Goal: Task Accomplishment & Management: Manage account settings

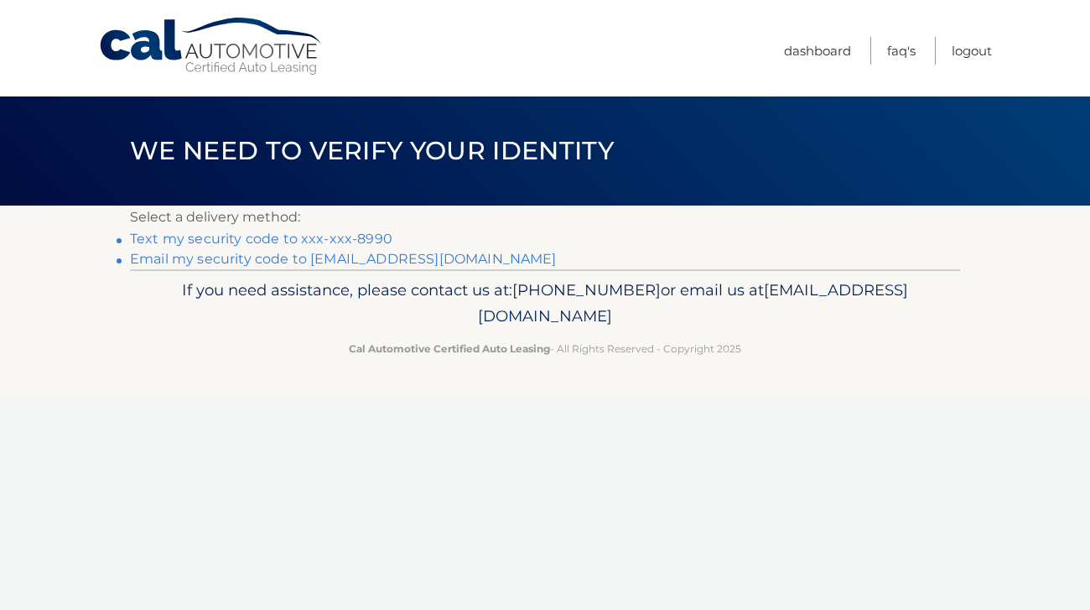
click at [278, 242] on link "Text my security code to xxx-xxx-8990" at bounding box center [261, 239] width 263 height 16
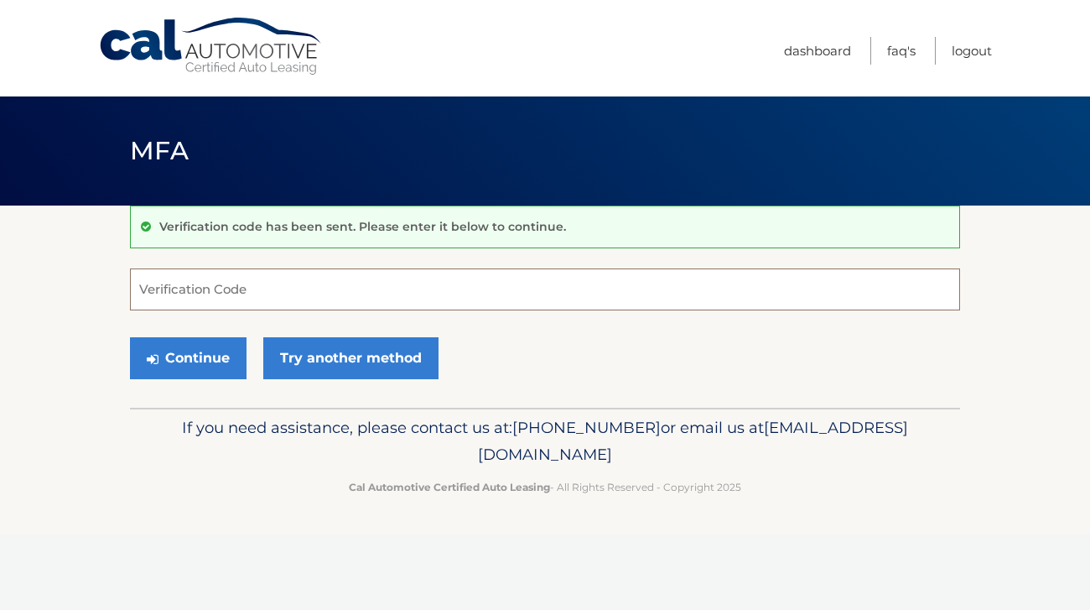
click at [247, 299] on input "Verification Code" at bounding box center [545, 289] width 830 height 42
type input "903140"
click at [194, 351] on button "Continue" at bounding box center [188, 358] width 117 height 42
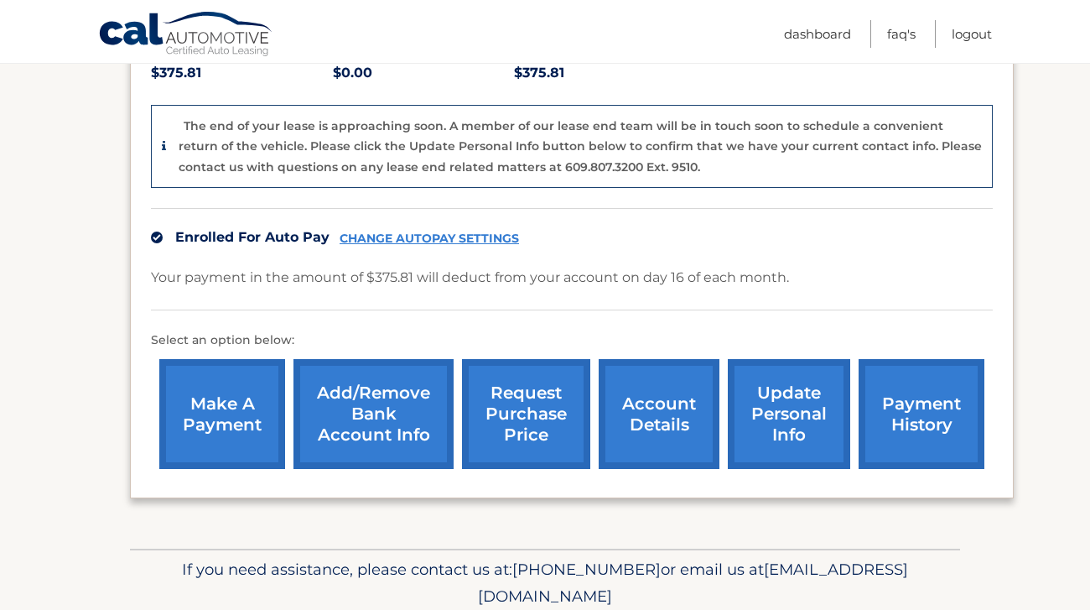
scroll to position [379, 0]
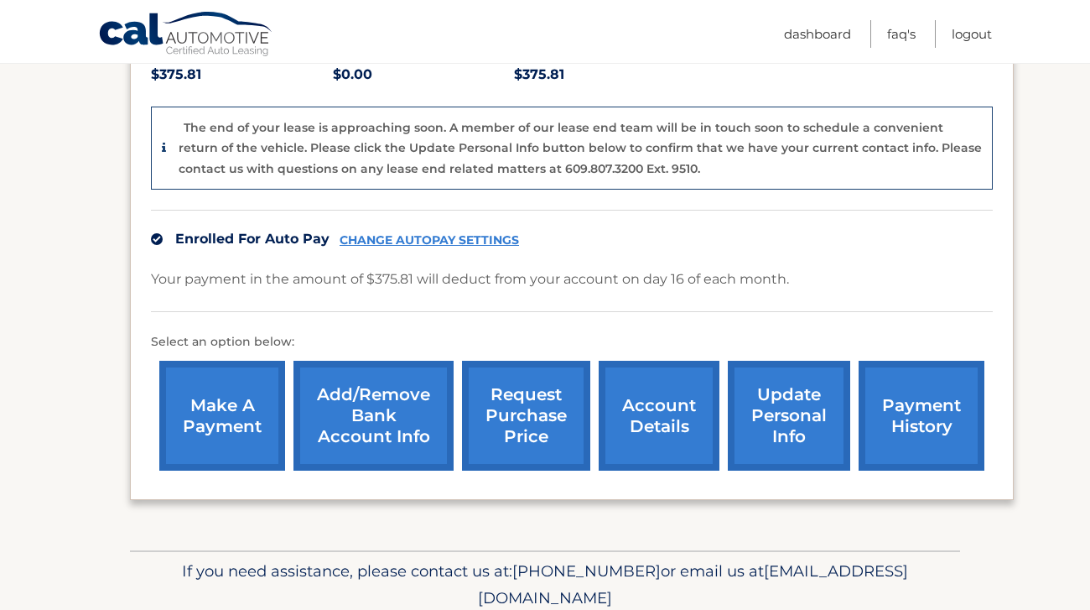
click at [928, 406] on link "payment history" at bounding box center [922, 416] width 126 height 110
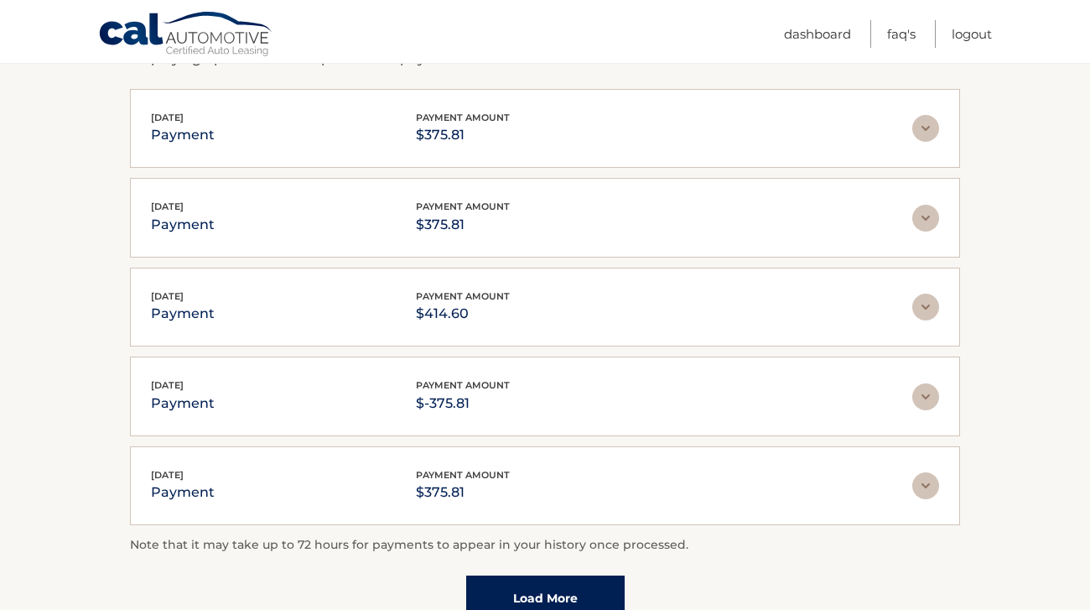
scroll to position [317, 0]
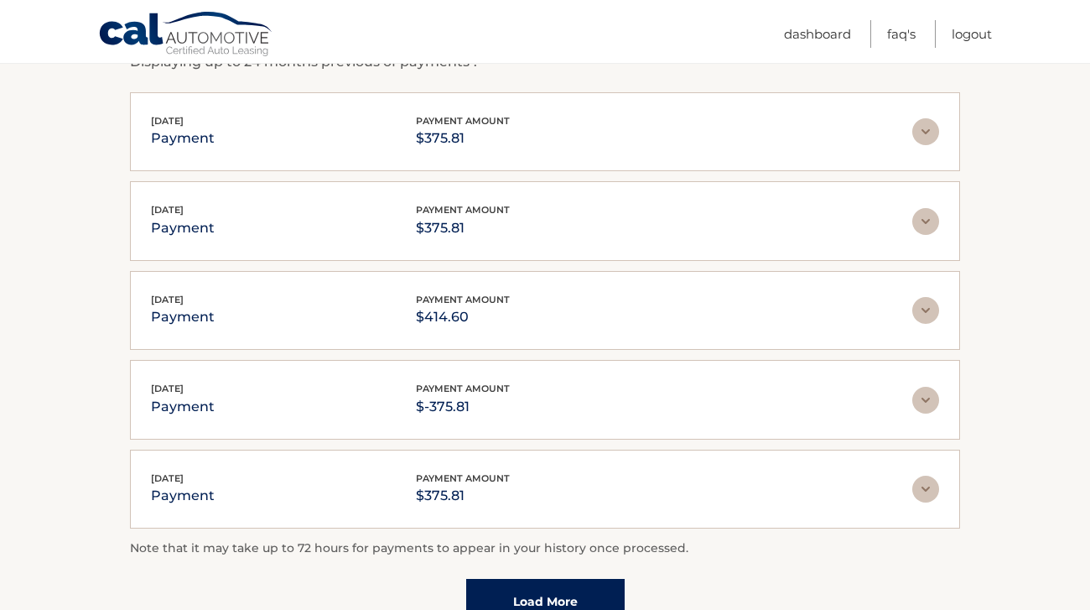
click at [928, 402] on img at bounding box center [926, 400] width 27 height 27
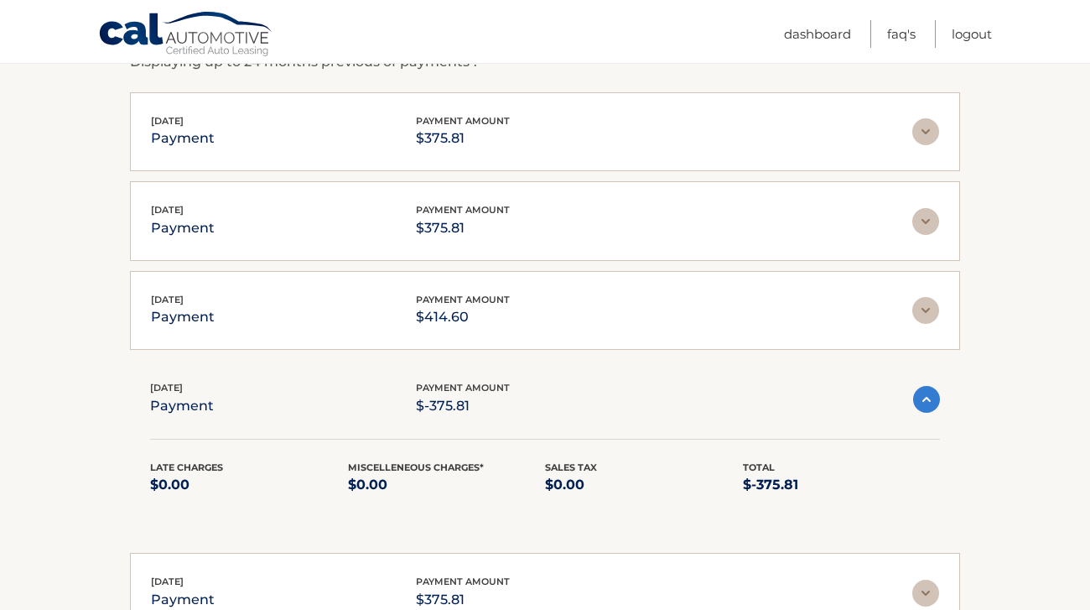
click at [928, 402] on img at bounding box center [926, 399] width 27 height 27
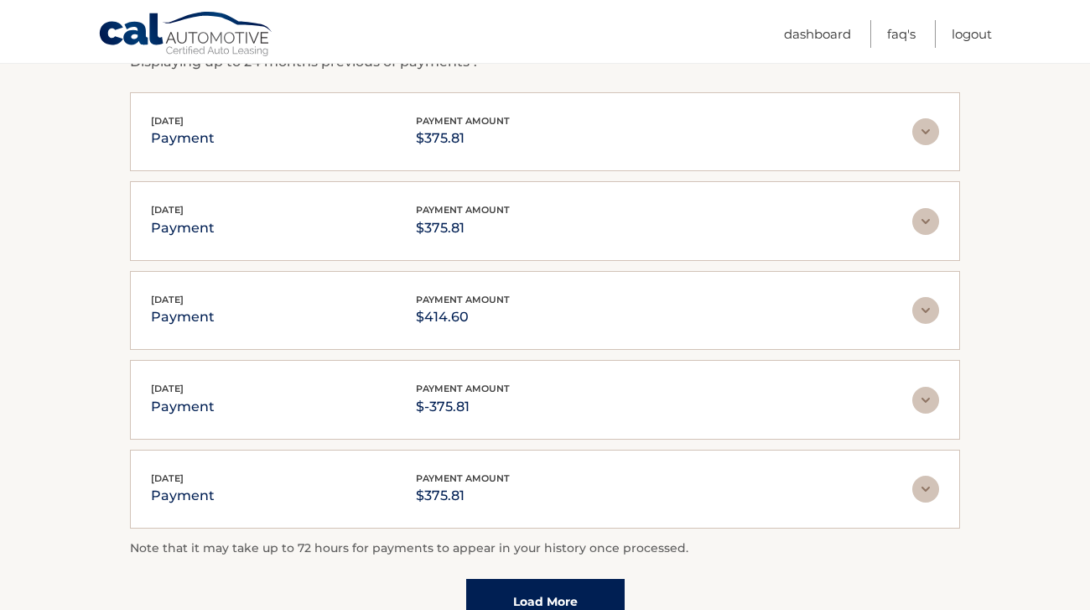
click at [923, 488] on img at bounding box center [926, 489] width 27 height 27
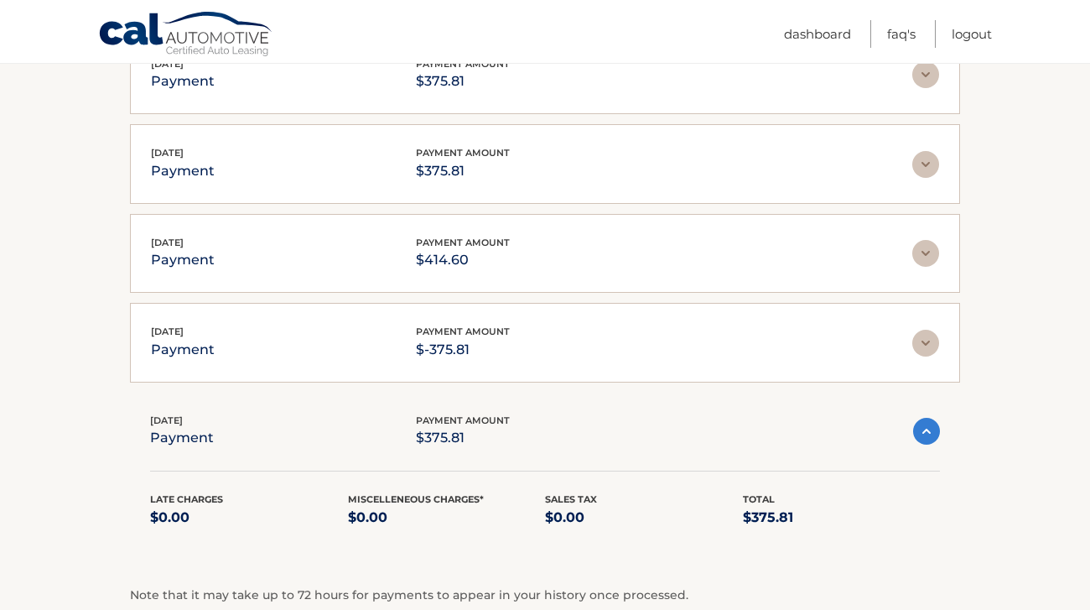
scroll to position [377, 0]
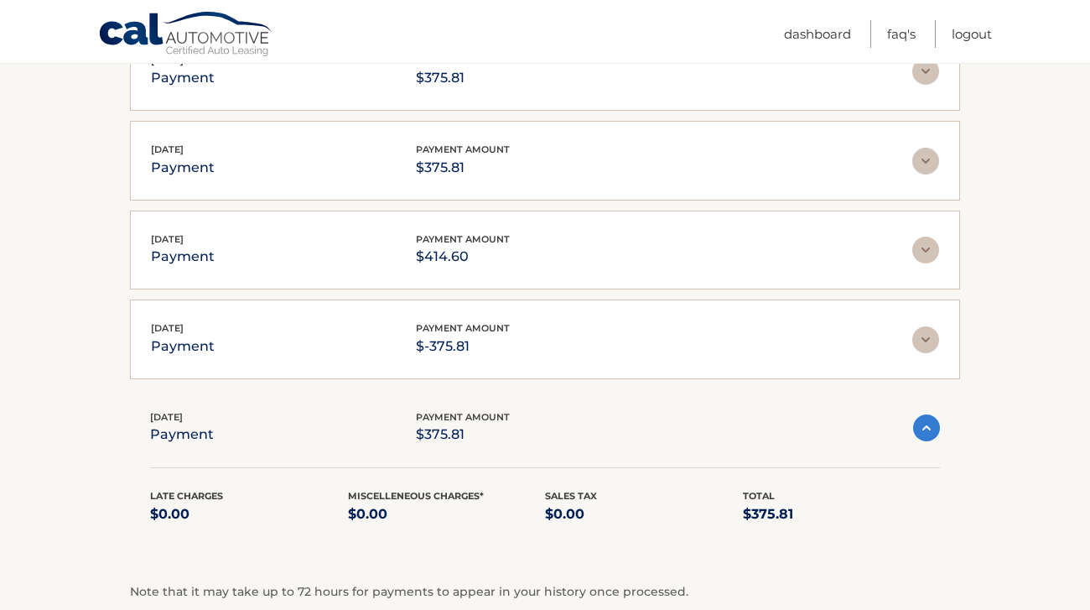
click at [934, 429] on img at bounding box center [926, 427] width 27 height 27
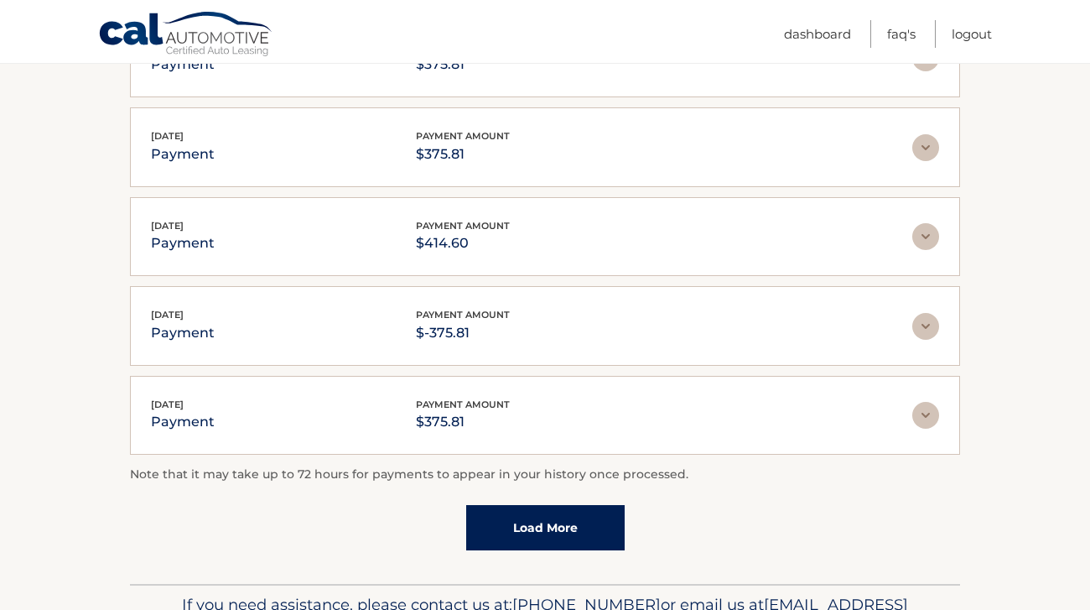
scroll to position [397, 0]
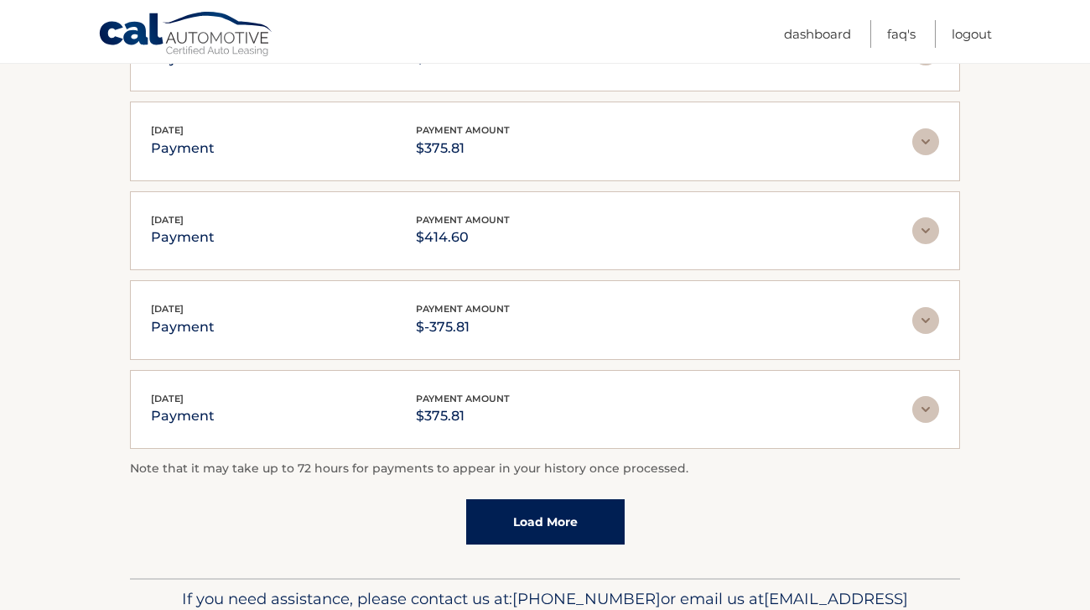
click at [518, 528] on link "Load More" at bounding box center [545, 521] width 159 height 45
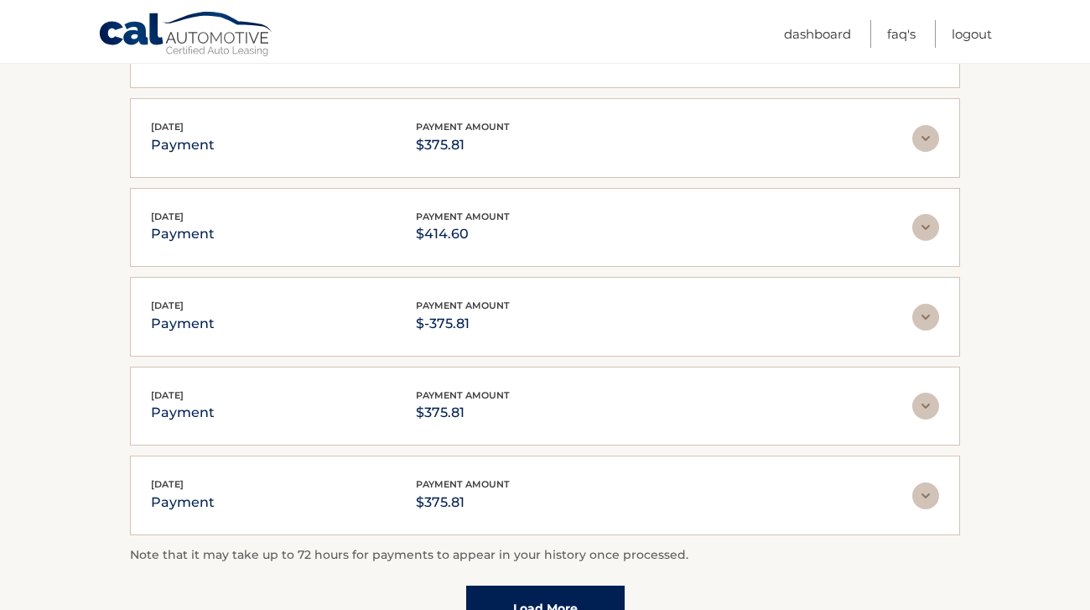
scroll to position [398, 0]
click at [927, 226] on img at bounding box center [926, 229] width 27 height 27
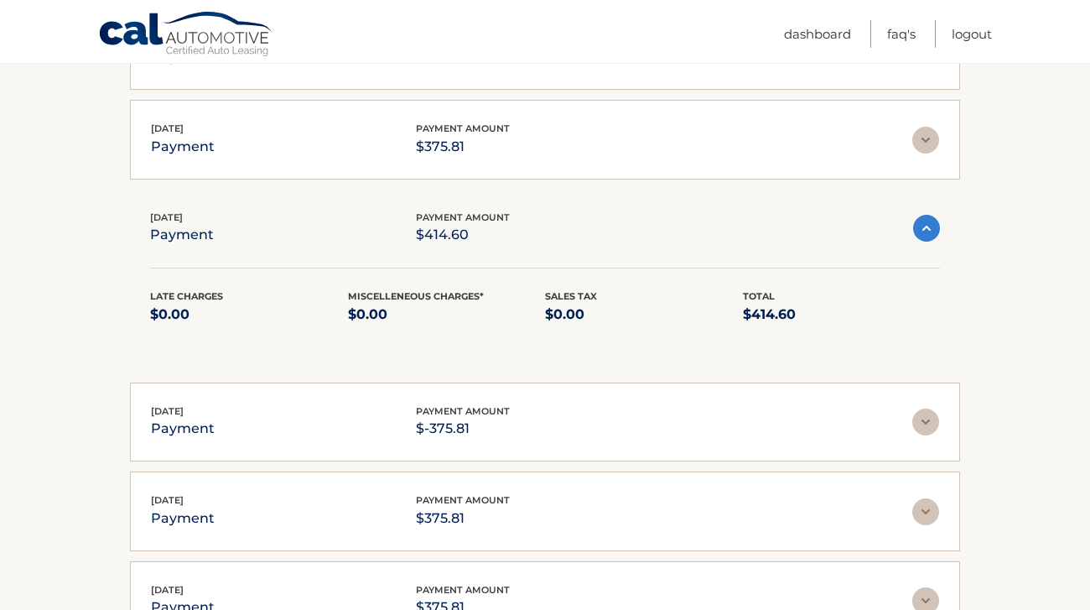
click at [908, 421] on div "Jul 16, 2025 payment payment amount $-375.81" at bounding box center [532, 422] width 762 height 38
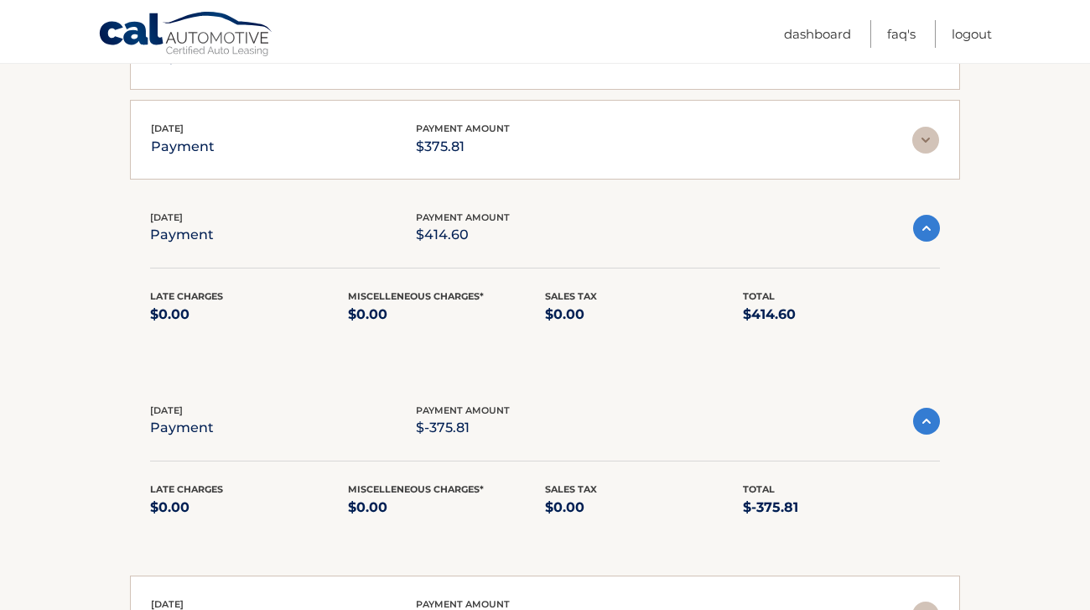
click at [928, 425] on img at bounding box center [926, 421] width 27 height 27
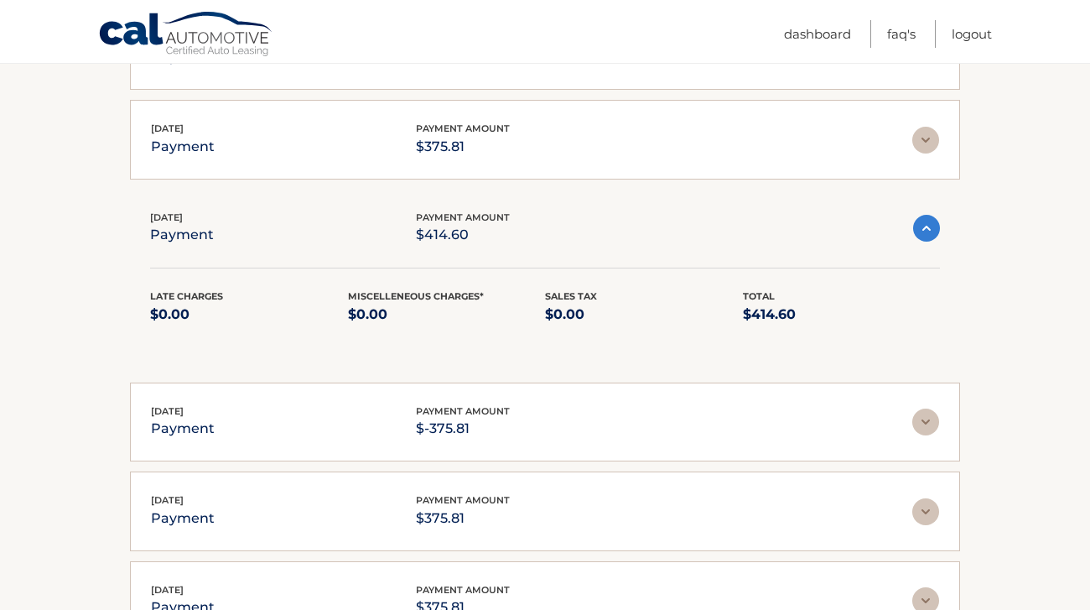
click at [931, 234] on img at bounding box center [926, 228] width 27 height 27
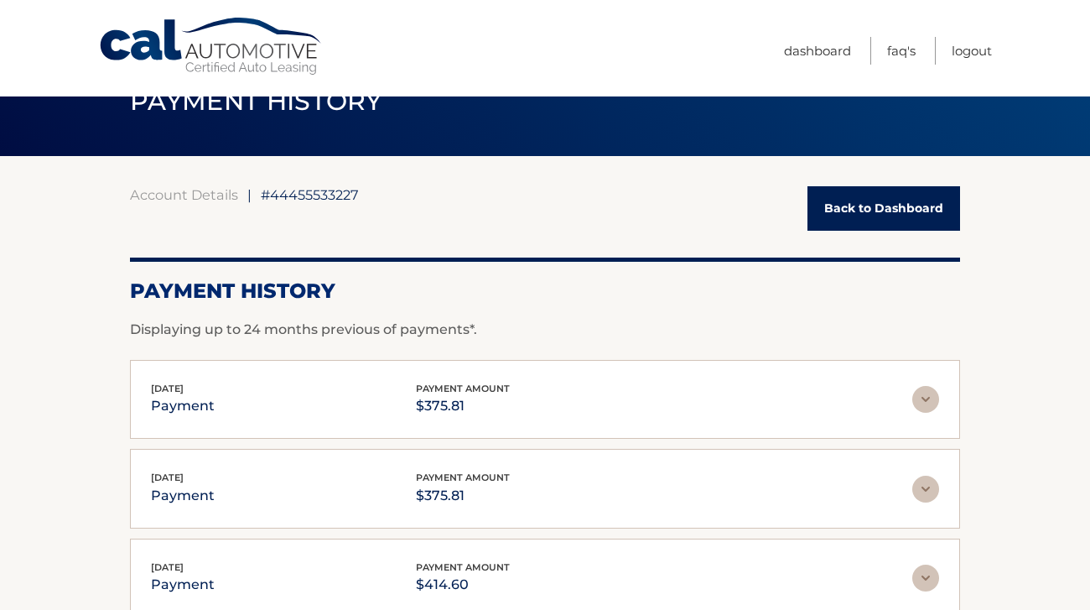
scroll to position [0, 0]
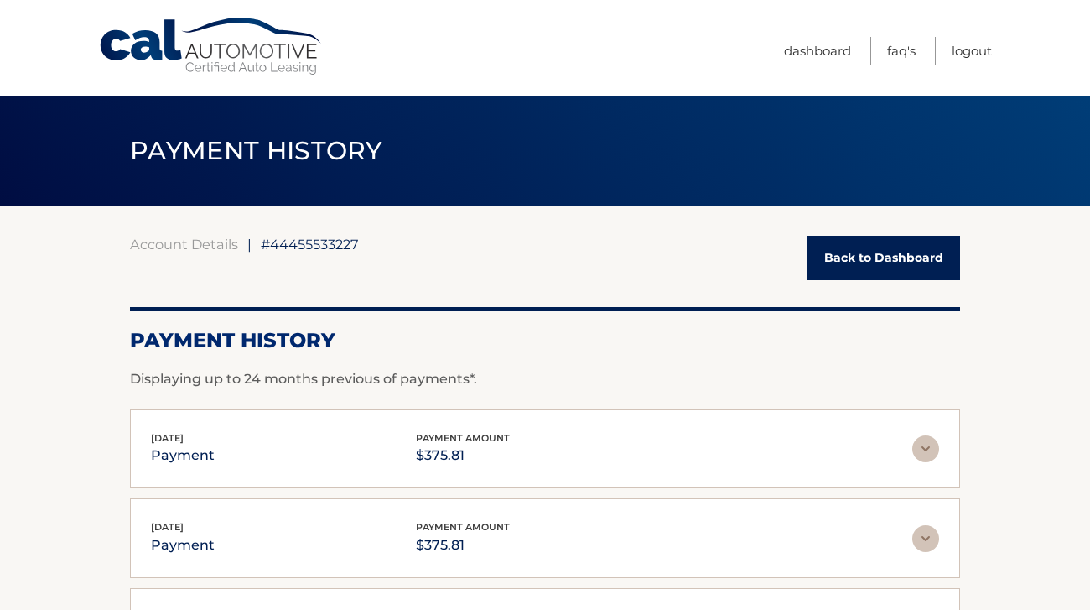
click at [884, 262] on link "Back to Dashboard" at bounding box center [884, 258] width 153 height 44
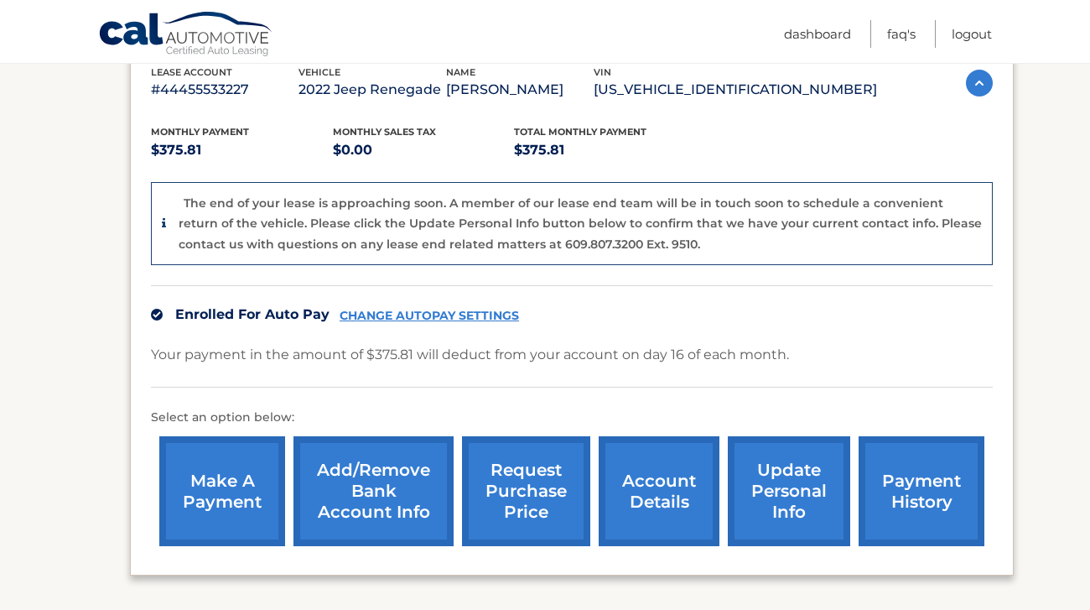
scroll to position [307, 0]
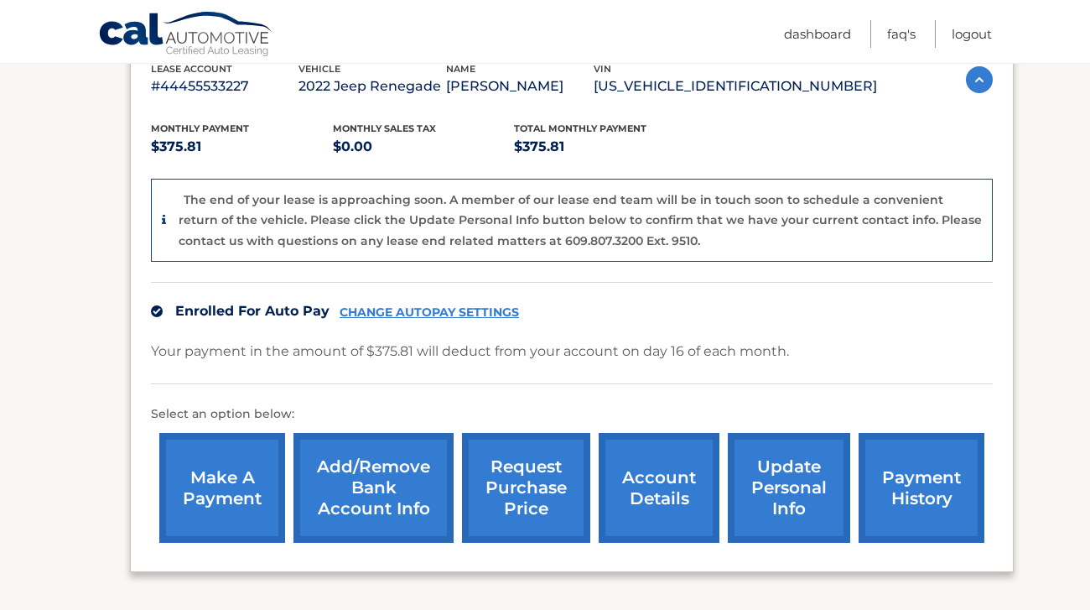
click at [164, 223] on icon at bounding box center [164, 220] width 4 height 12
click at [662, 484] on link "account details" at bounding box center [659, 488] width 121 height 110
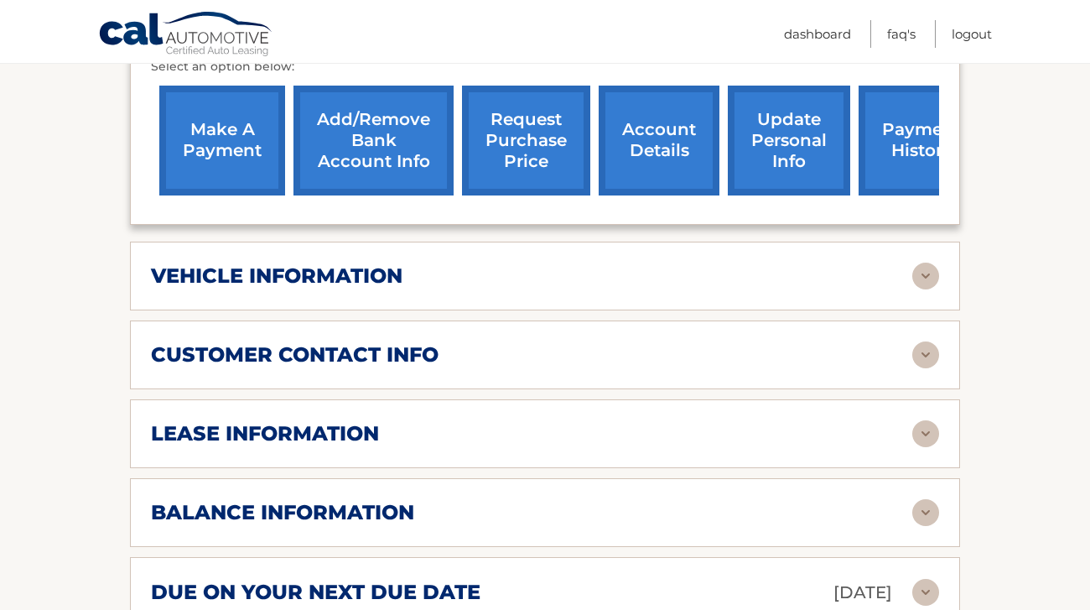
scroll to position [601, 0]
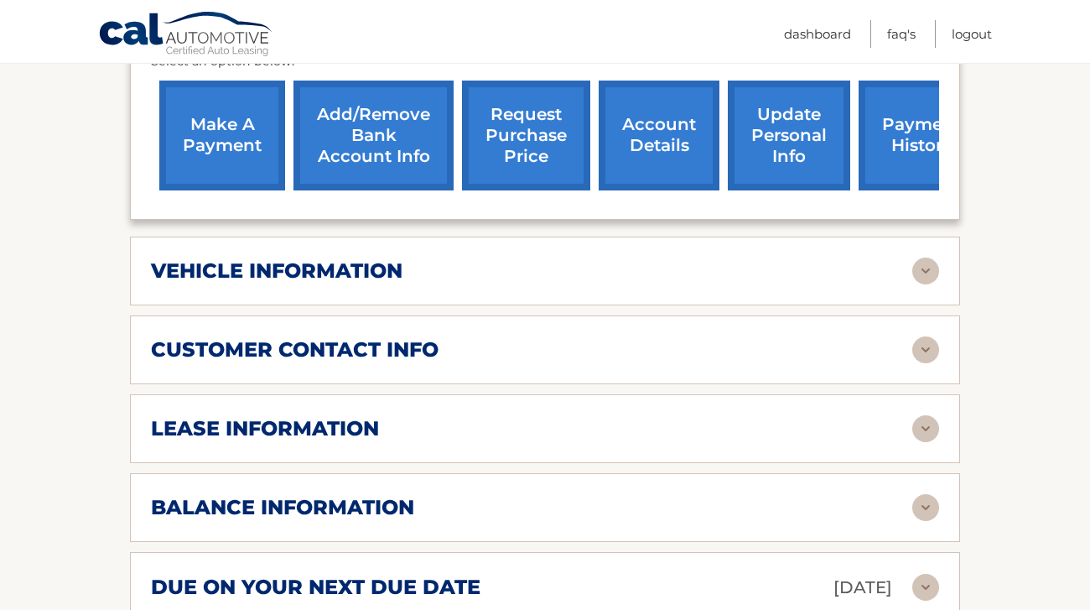
click at [568, 258] on div "vehicle information" at bounding box center [532, 270] width 762 height 25
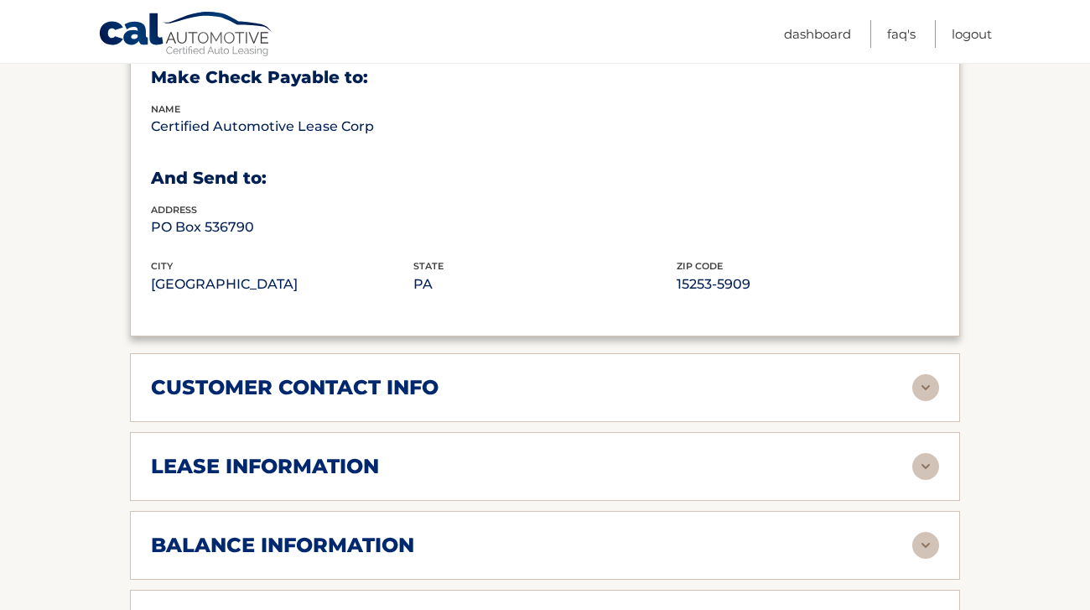
scroll to position [1007, 0]
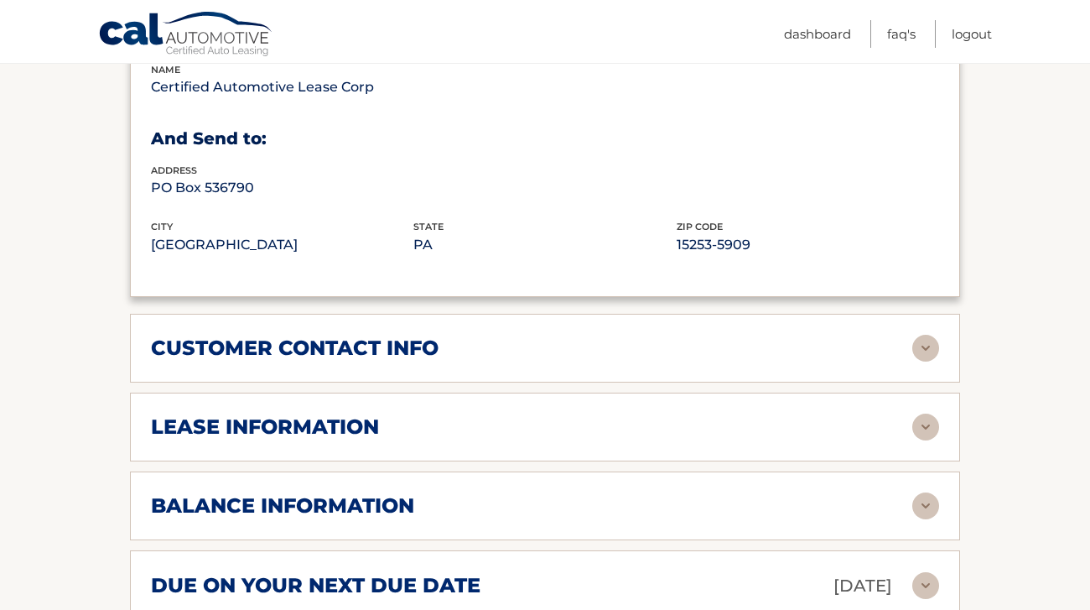
click at [530, 336] on div "customer contact info" at bounding box center [532, 348] width 762 height 25
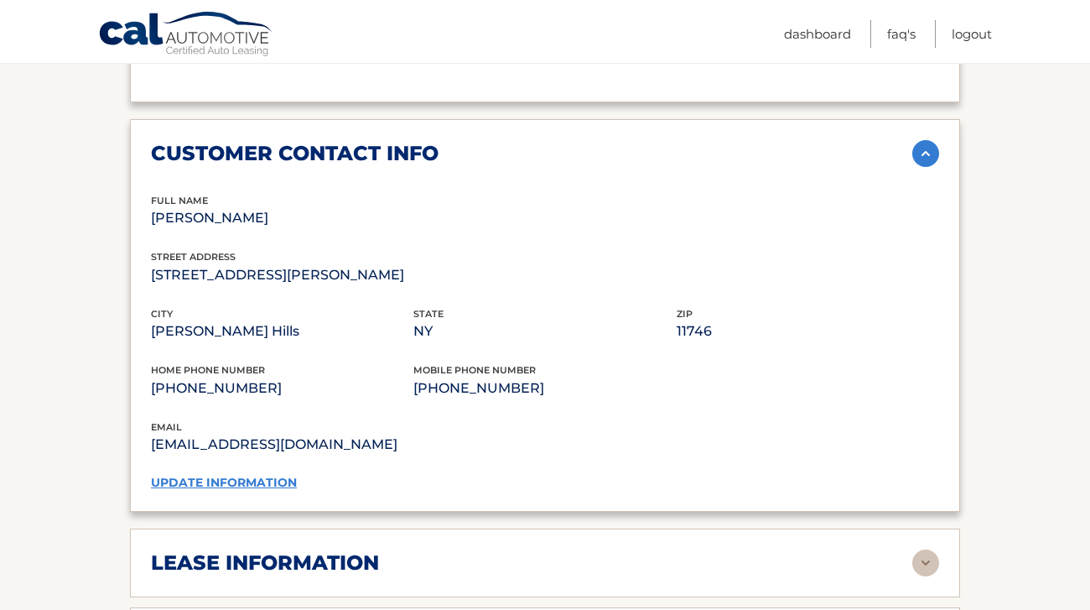
scroll to position [1204, 0]
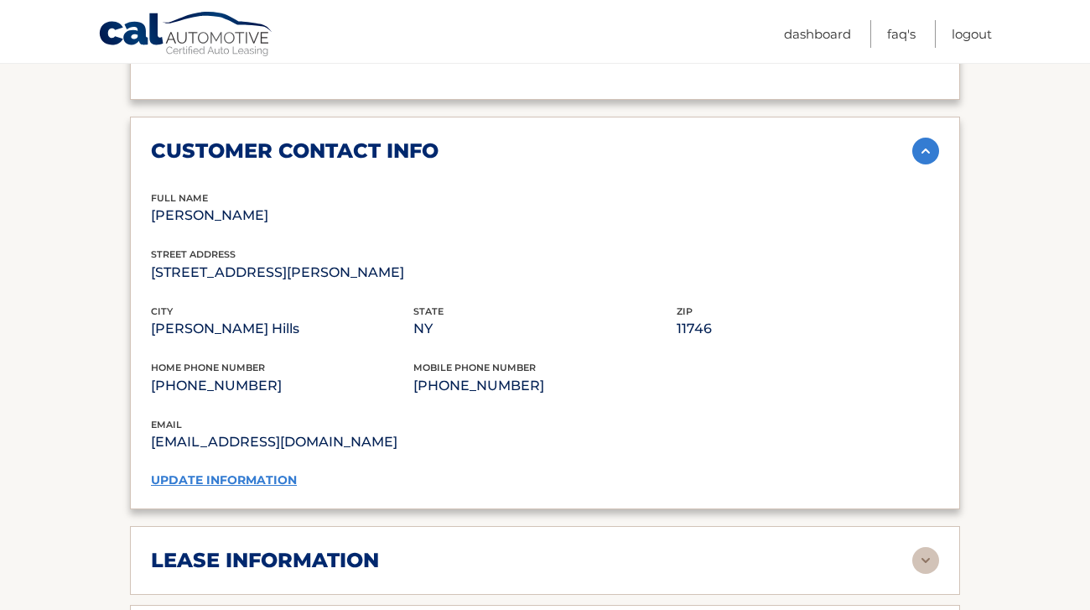
click at [240, 472] on link "update information" at bounding box center [224, 479] width 146 height 15
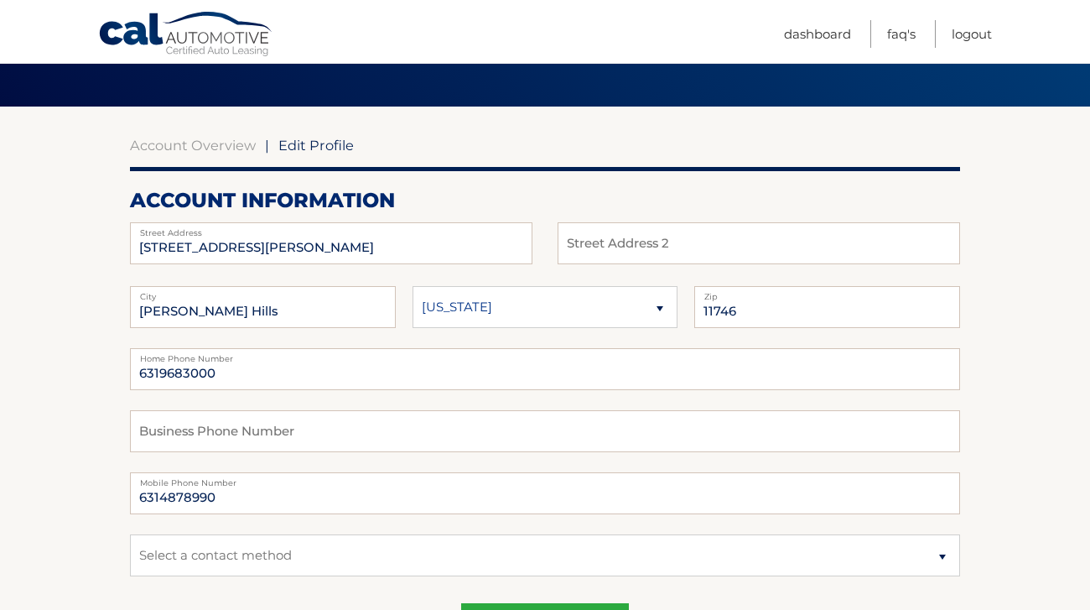
scroll to position [112, 0]
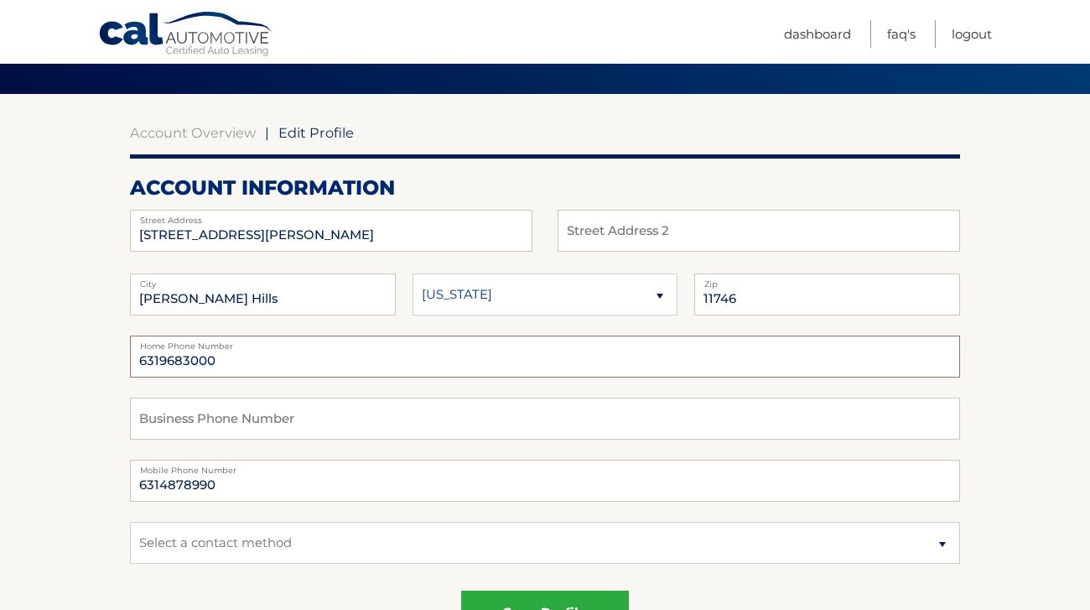
click at [252, 367] on input "6319683000" at bounding box center [545, 357] width 830 height 42
drag, startPoint x: 262, startPoint y: 365, endPoint x: 29, endPoint y: 369, distance: 232.4
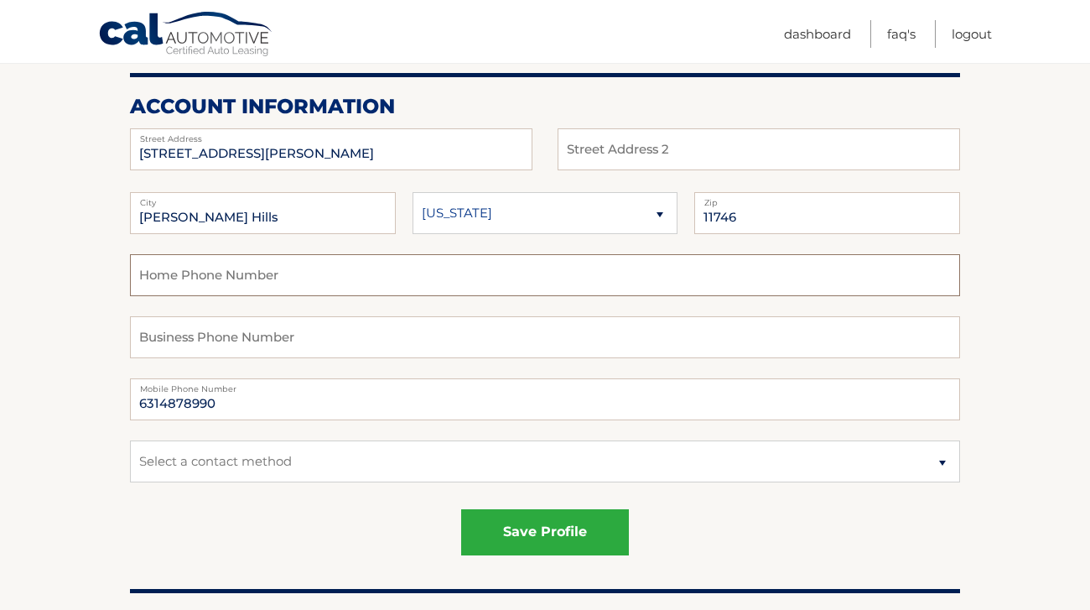
scroll to position [228, 0]
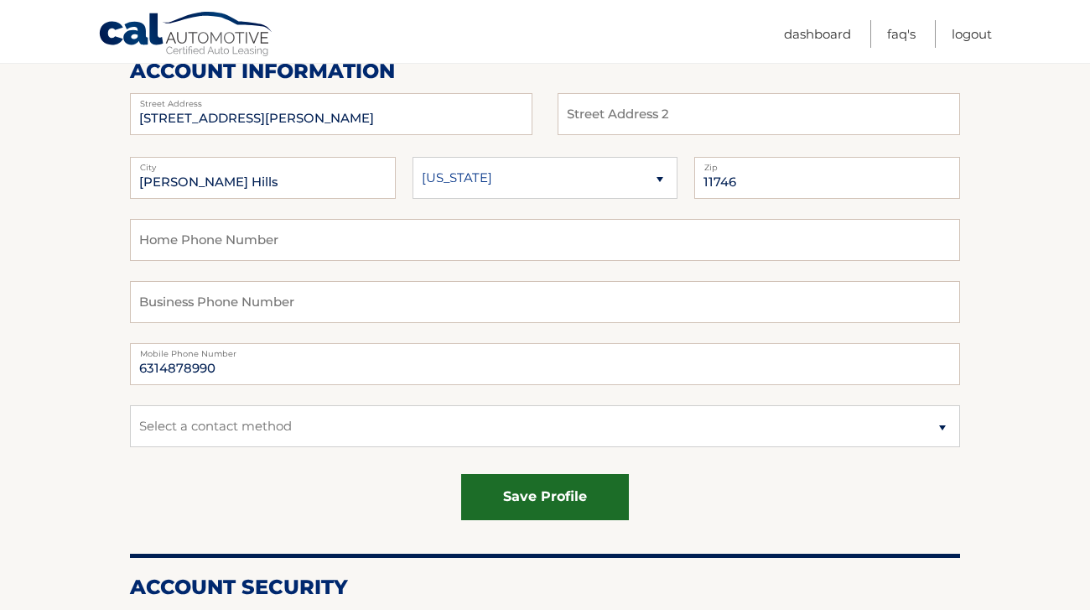
click at [560, 500] on button "save profile" at bounding box center [545, 497] width 168 height 46
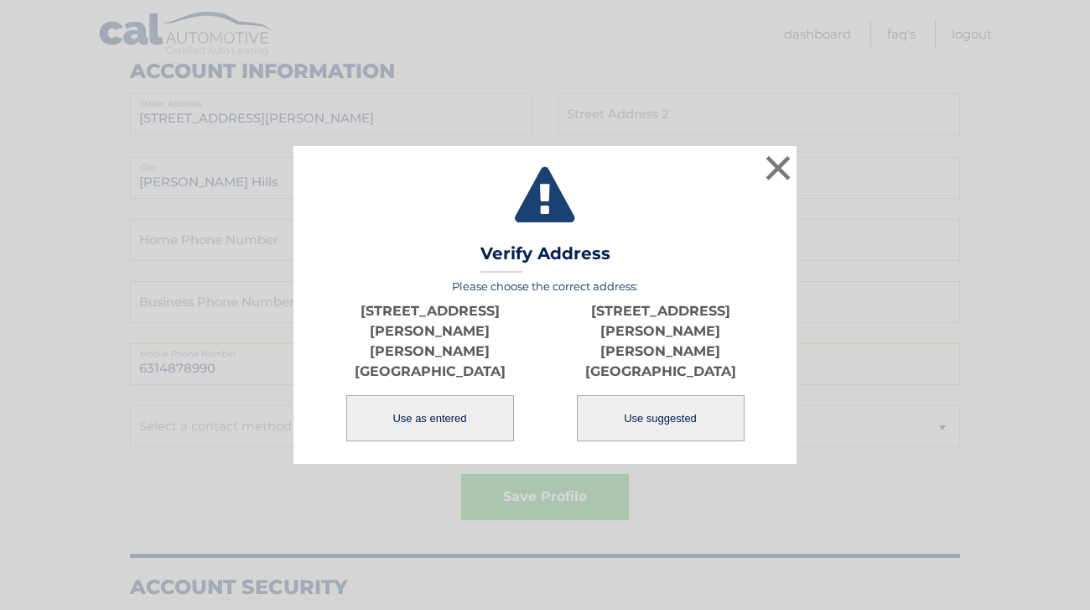
click at [649, 402] on button "Use suggested" at bounding box center [661, 418] width 168 height 46
type input "84 CARMAN RD"
type input "DIX HILLS"
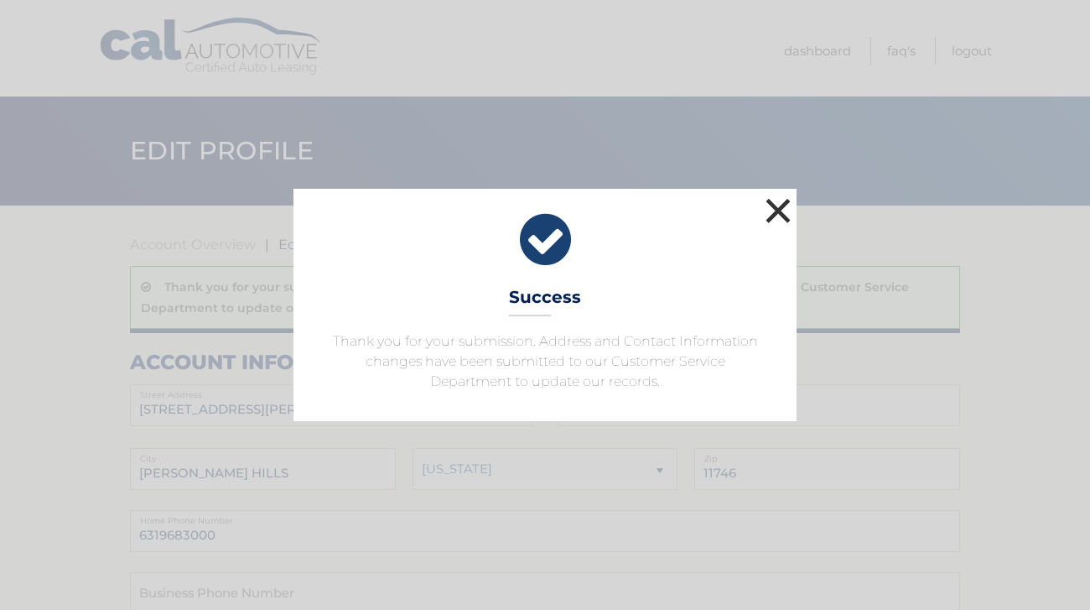
click at [778, 215] on button "×" at bounding box center [779, 211] width 34 height 34
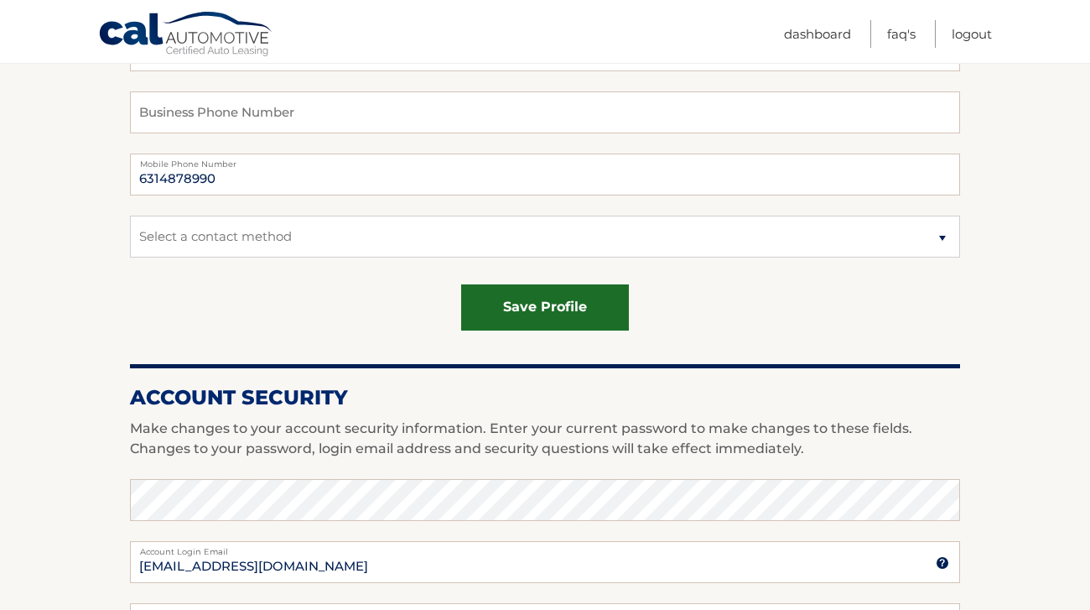
scroll to position [213, 0]
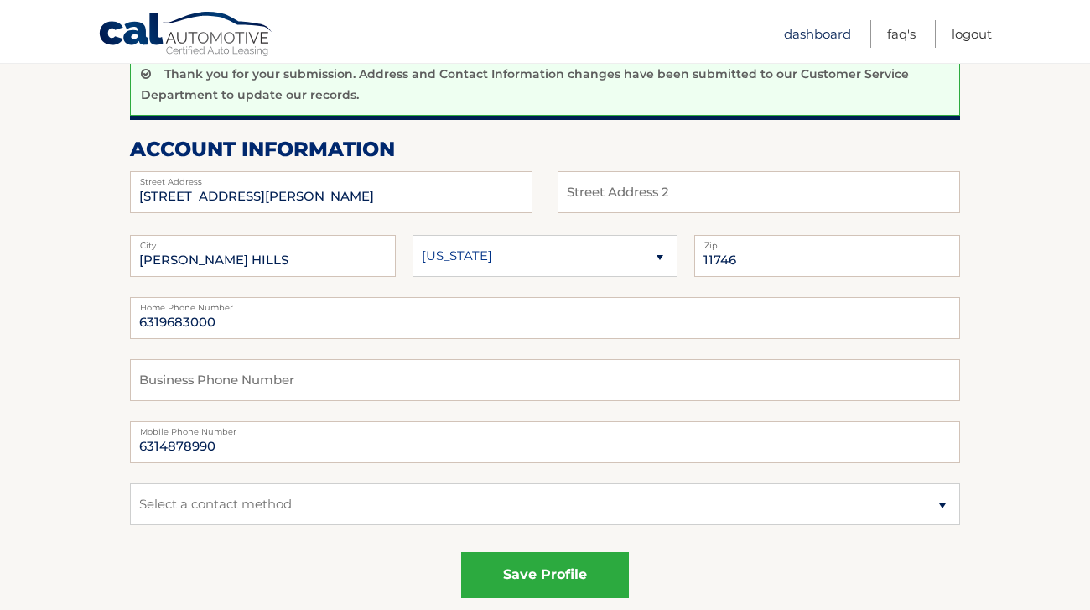
click at [821, 39] on link "Dashboard" at bounding box center [817, 34] width 67 height 28
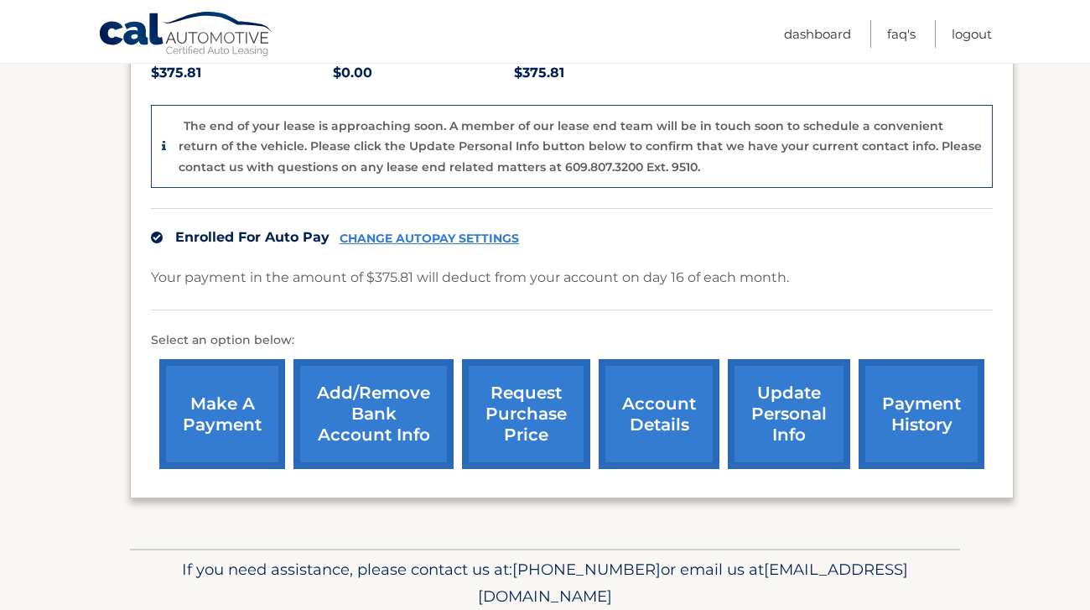
scroll to position [446, 0]
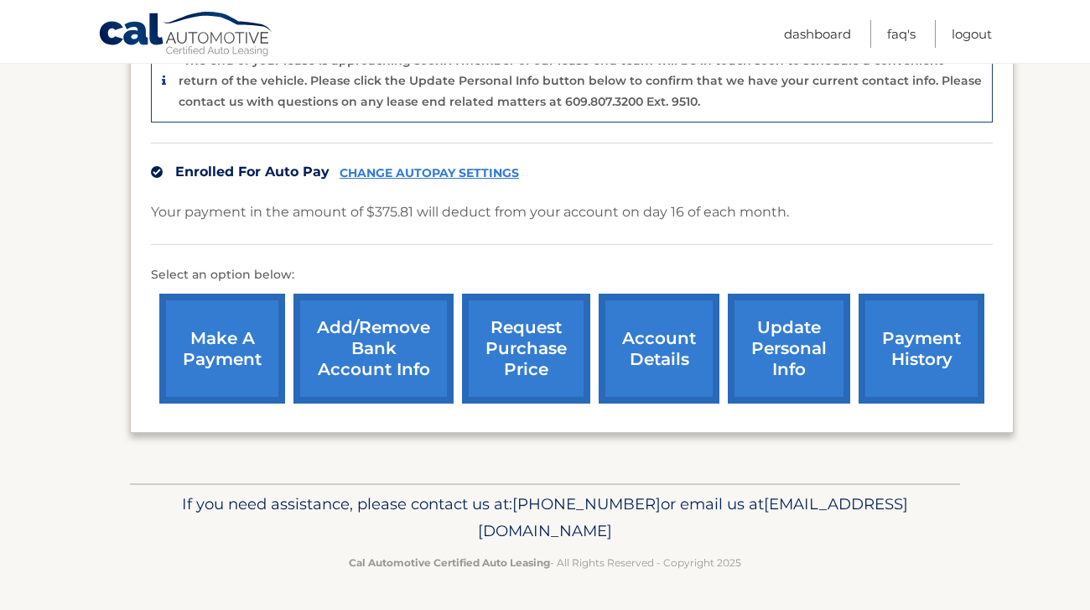
click at [661, 354] on link "account details" at bounding box center [659, 349] width 121 height 110
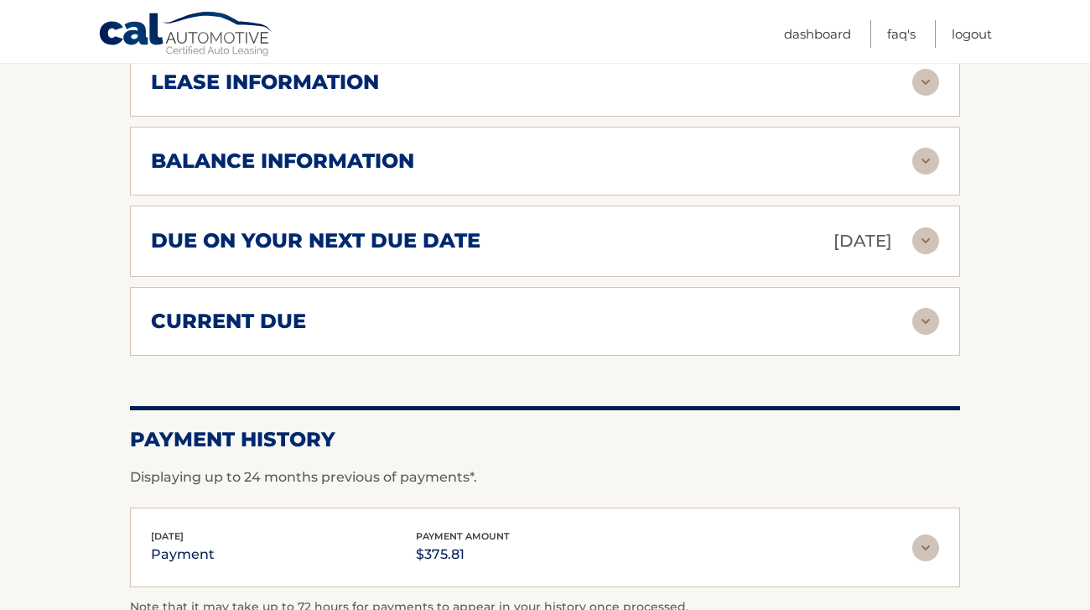
scroll to position [935, 0]
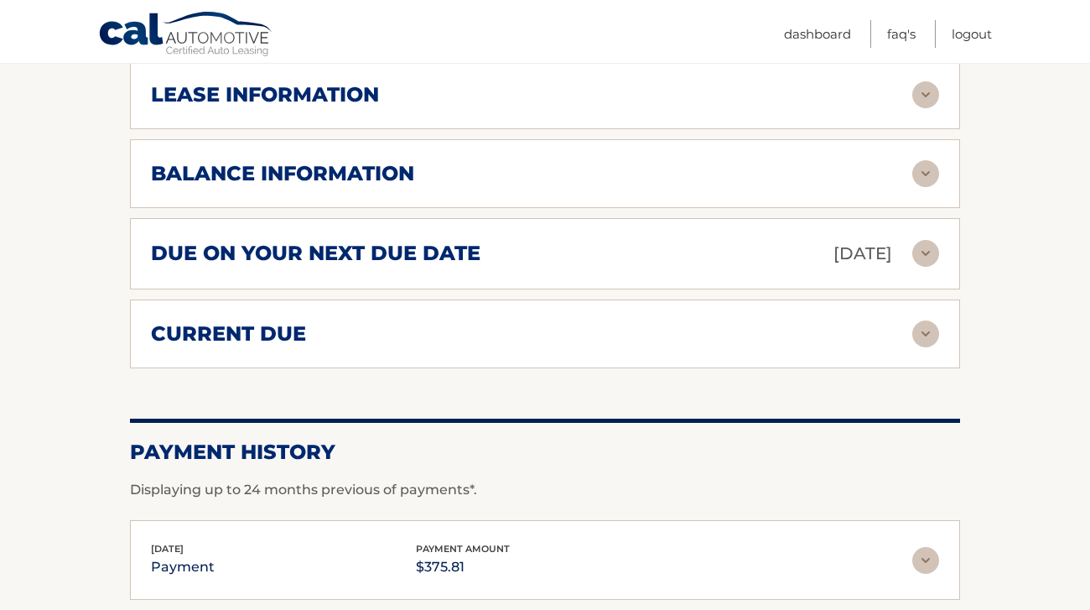
click at [629, 321] on div "current due" at bounding box center [532, 333] width 762 height 25
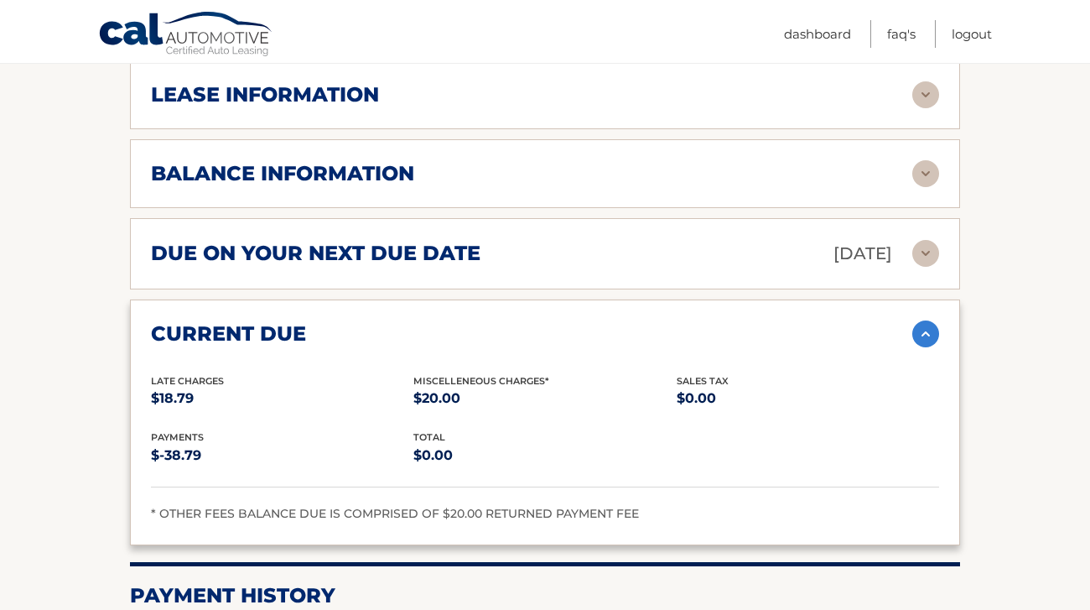
click at [673, 239] on div "due on your next due date [DATE]" at bounding box center [532, 253] width 762 height 29
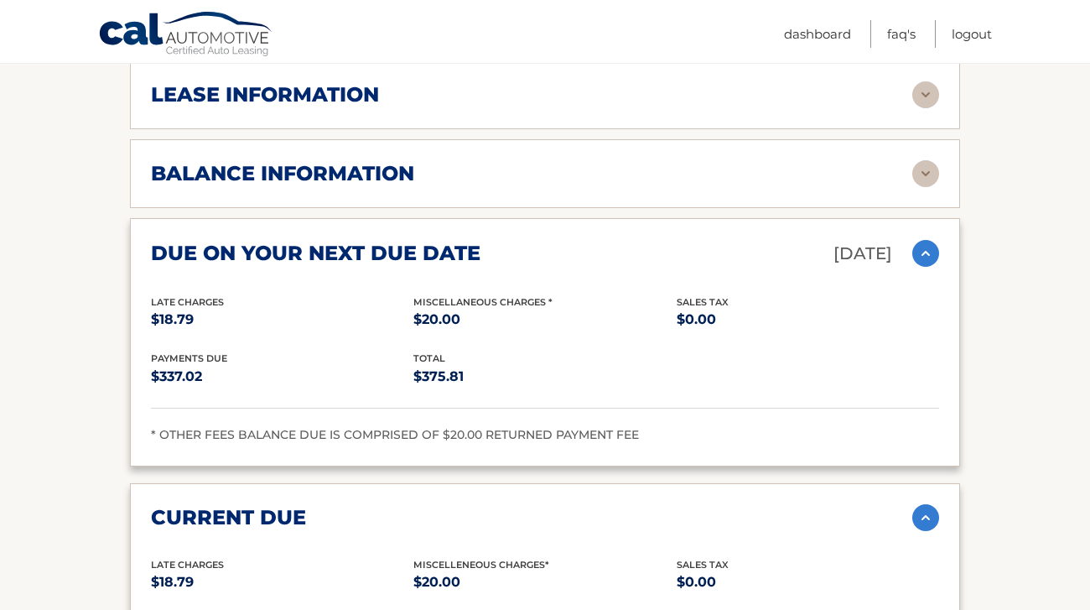
click at [715, 174] on div "balance information Payments Received 37 Payments Remaining 2 Next Payment will…" at bounding box center [545, 173] width 830 height 69
click at [913, 160] on img at bounding box center [926, 173] width 27 height 27
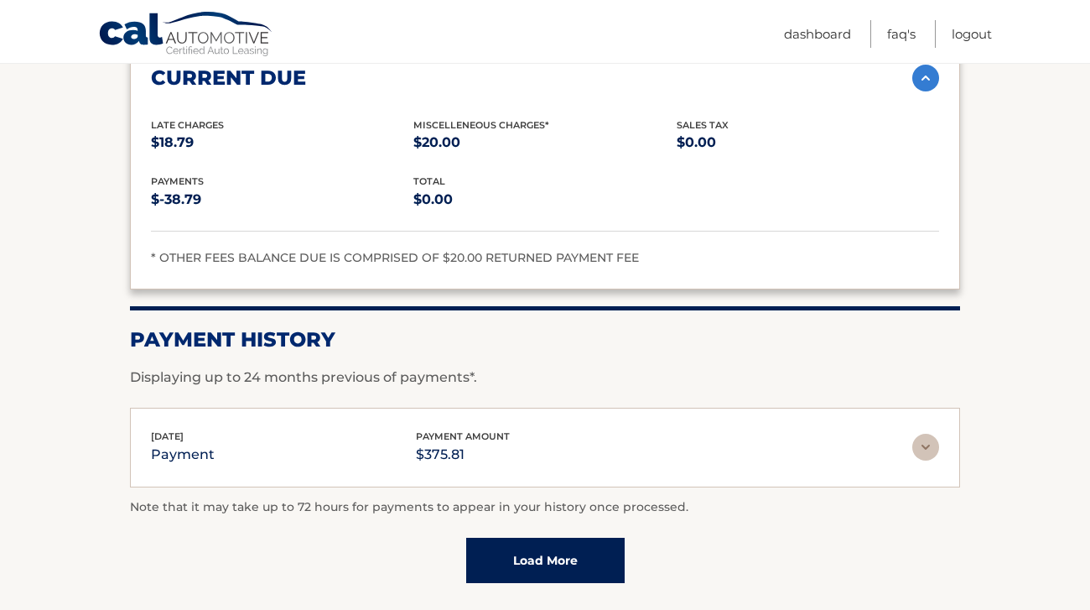
scroll to position [1586, 0]
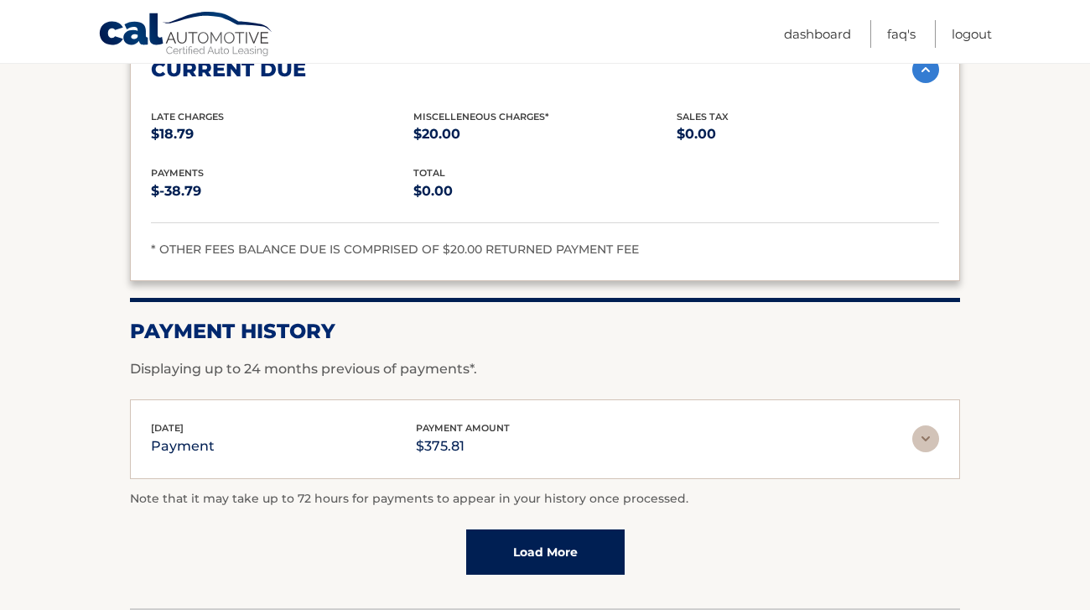
click at [574, 529] on link "Load More" at bounding box center [545, 551] width 159 height 45
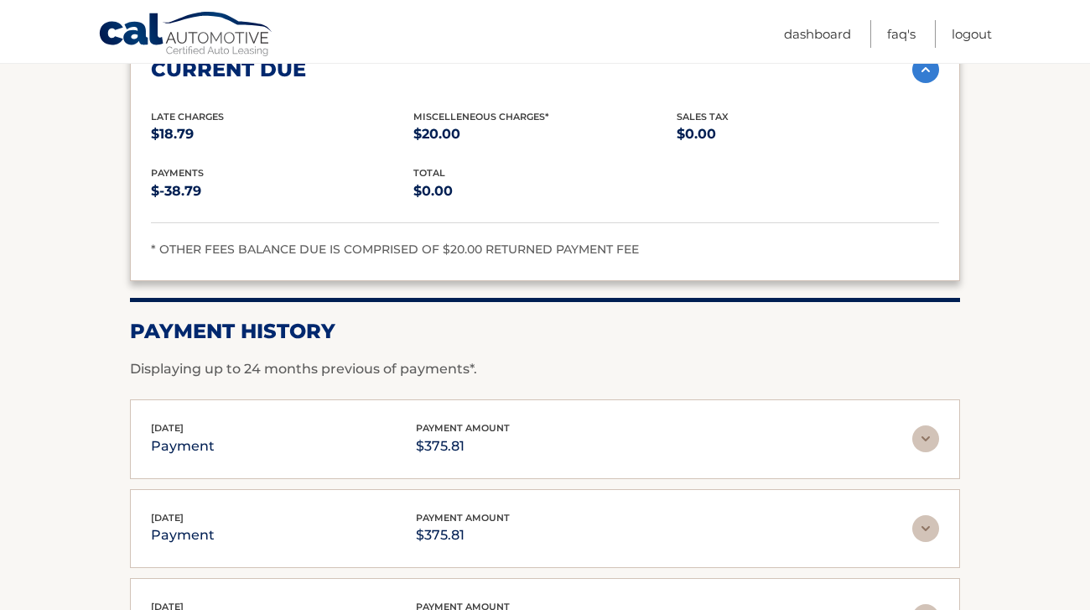
click at [929, 515] on img at bounding box center [926, 528] width 27 height 27
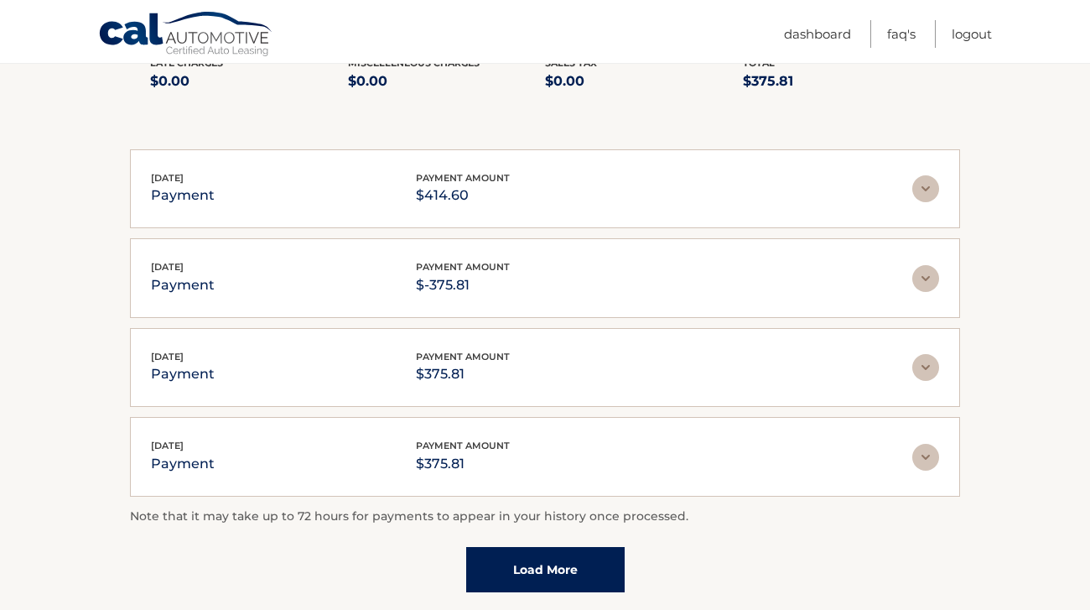
scroll to position [2187, 0]
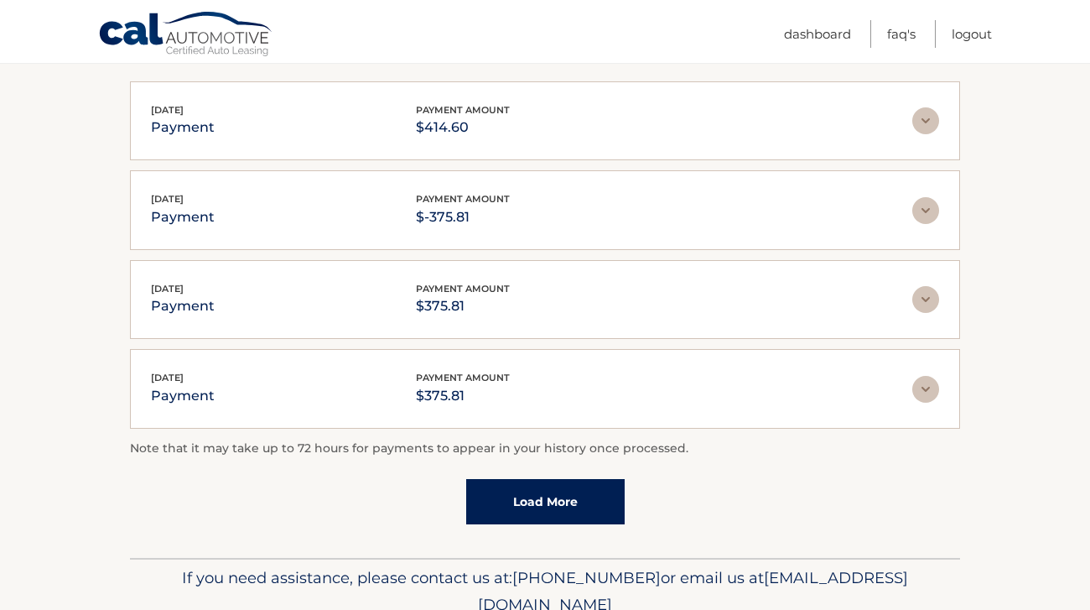
click at [557, 479] on link "Load More" at bounding box center [545, 501] width 159 height 45
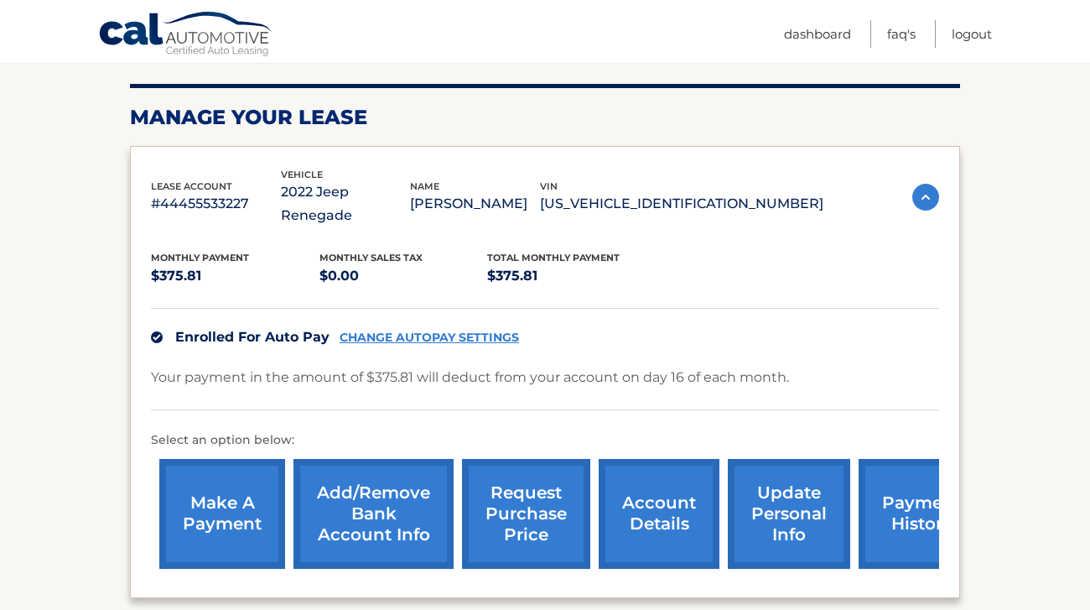
scroll to position [221, 0]
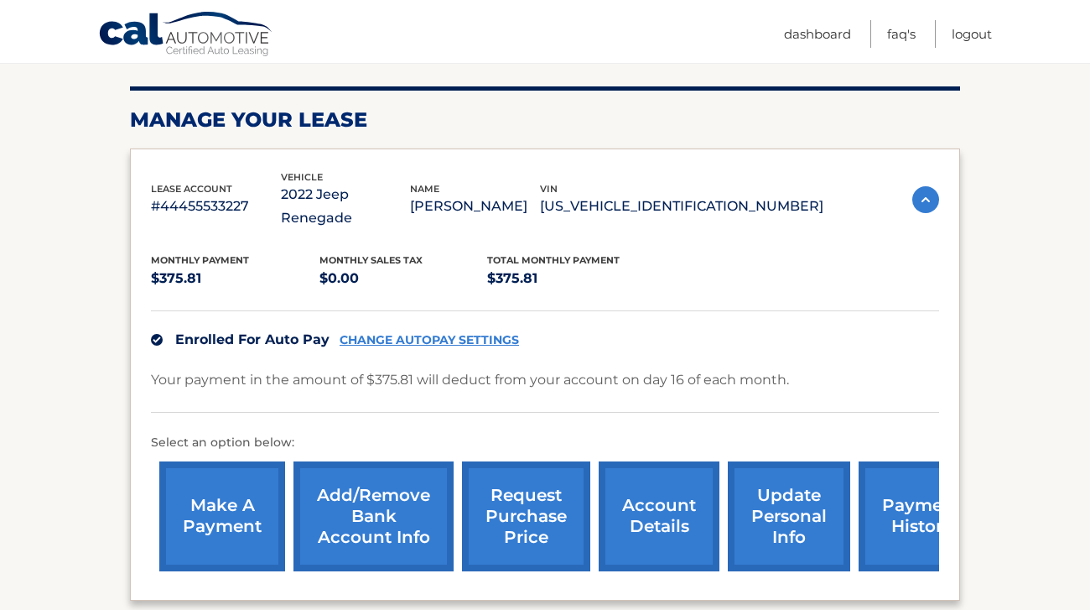
click at [937, 186] on img at bounding box center [926, 199] width 27 height 27
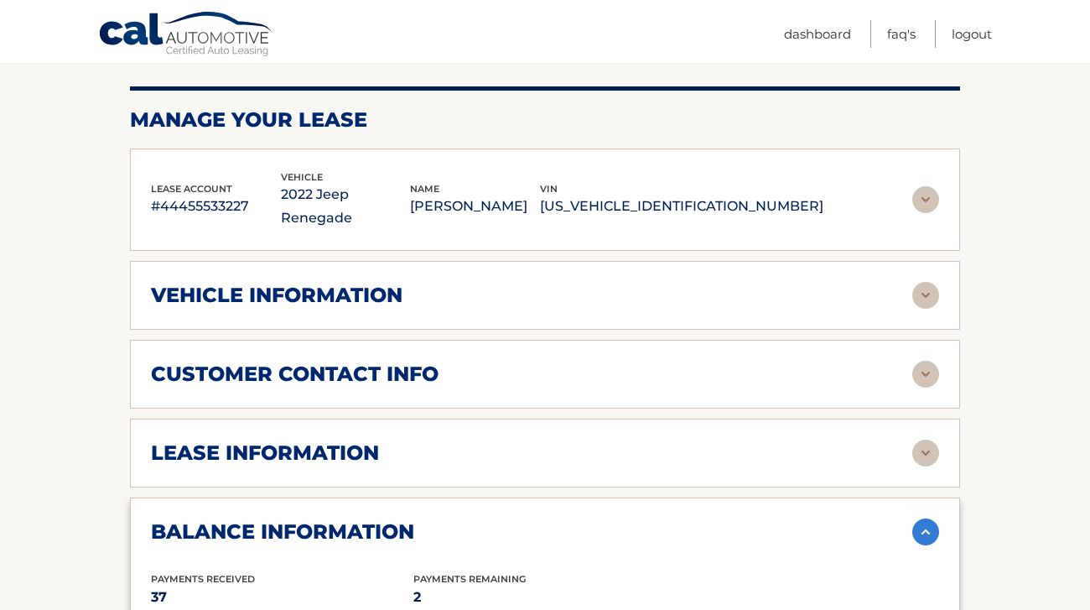
click at [924, 440] on img at bounding box center [926, 453] width 27 height 27
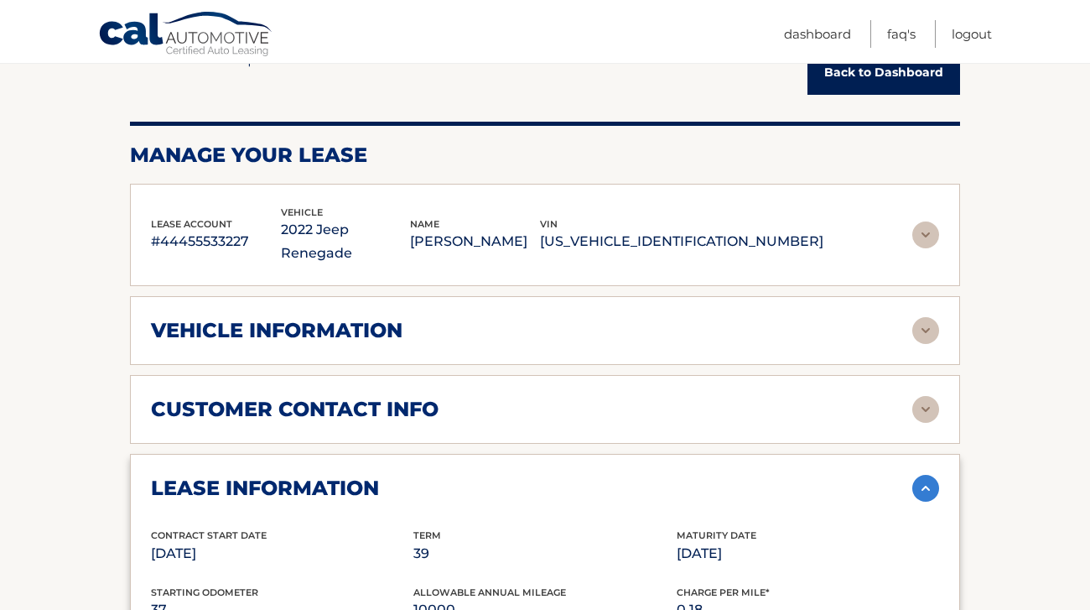
scroll to position [0, 0]
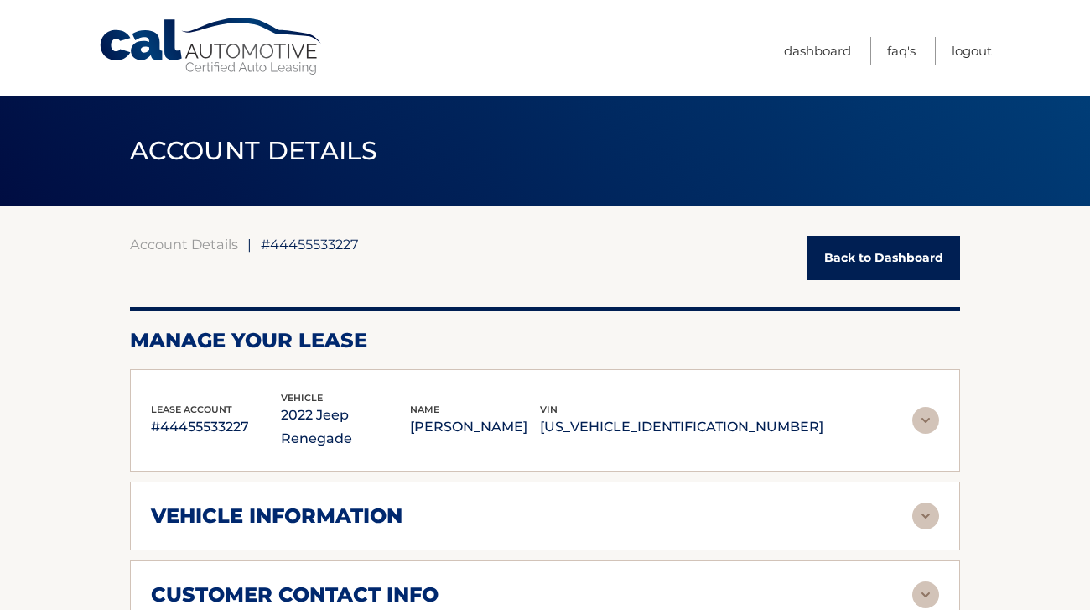
click at [892, 261] on link "Back to Dashboard" at bounding box center [884, 258] width 153 height 44
